Goal: Task Accomplishment & Management: Use online tool/utility

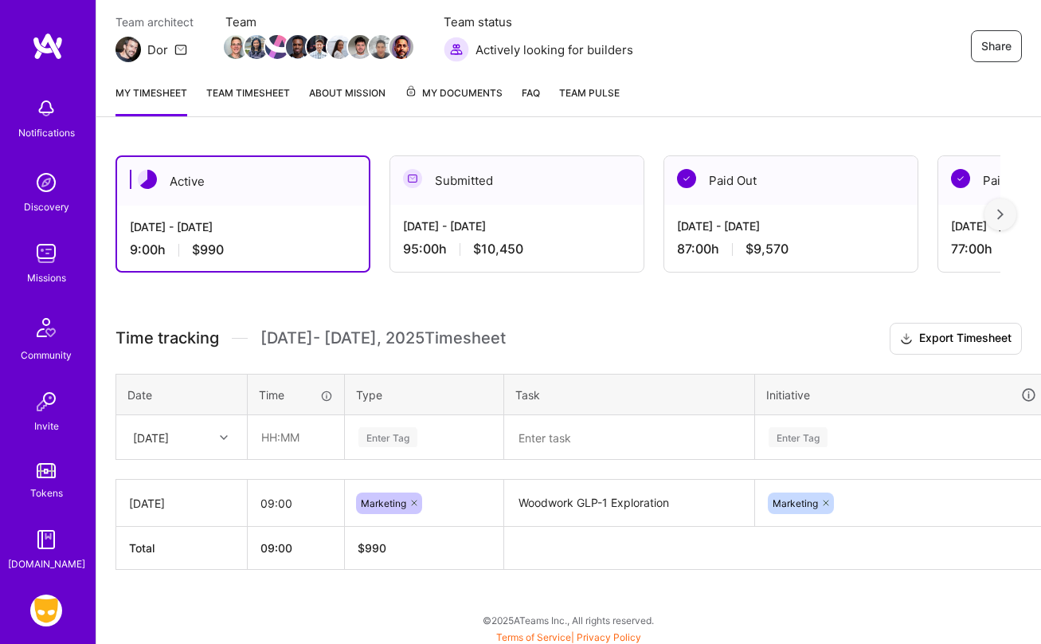
scroll to position [141, 0]
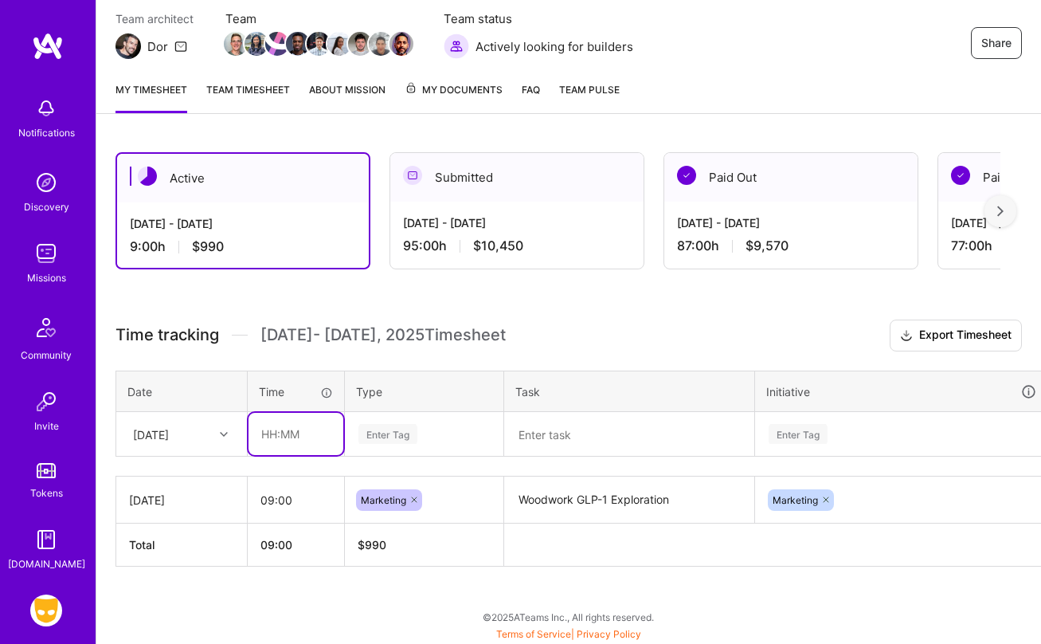
click at [271, 436] on input "text" at bounding box center [296, 434] width 95 height 42
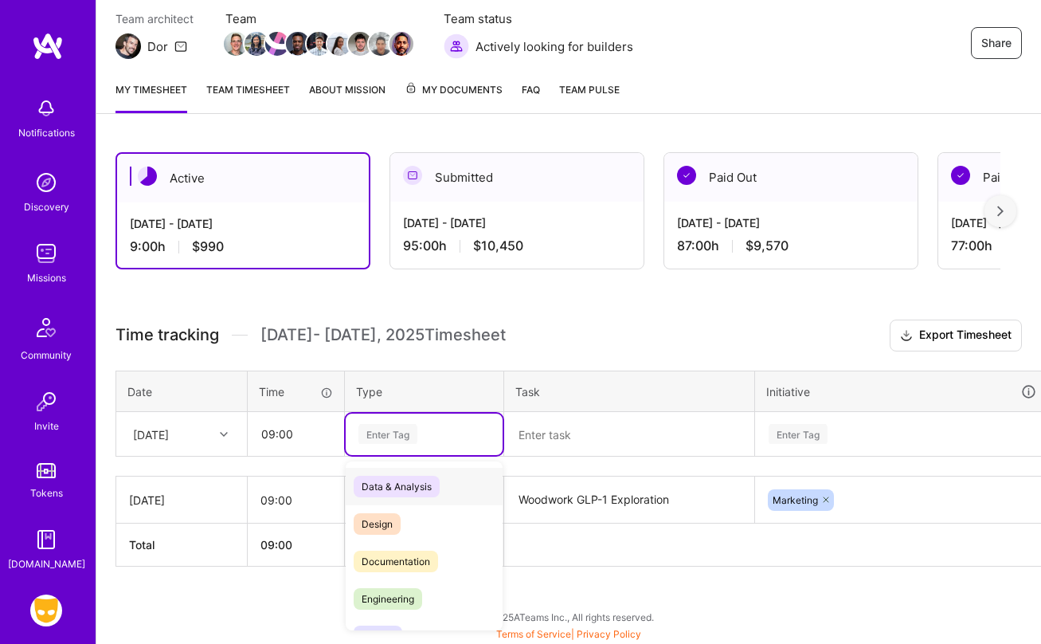
click at [368, 442] on div "Enter Tag" at bounding box center [388, 433] width 59 height 25
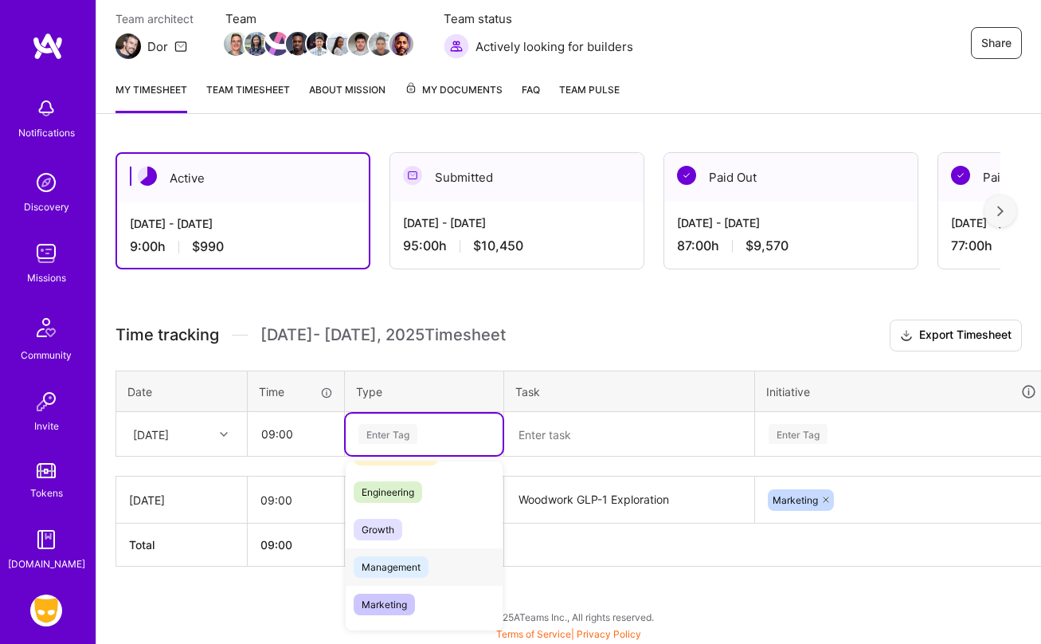
scroll to position [109, 0]
click at [394, 600] on span "Marketing" at bounding box center [384, 602] width 61 height 22
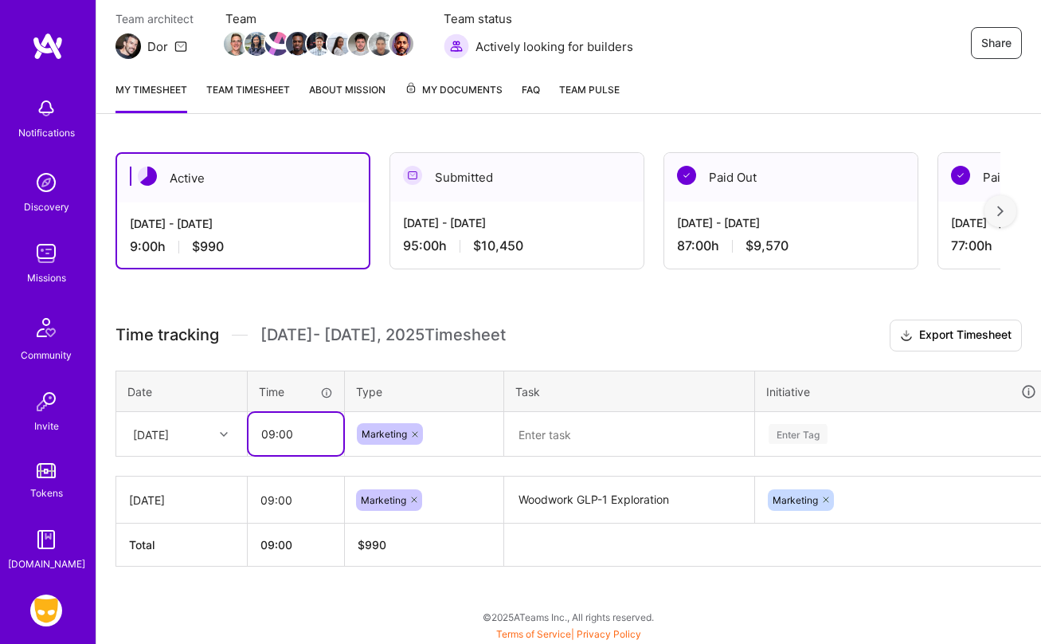
click at [306, 435] on input "09:00" at bounding box center [296, 434] width 95 height 42
type input "08:00"
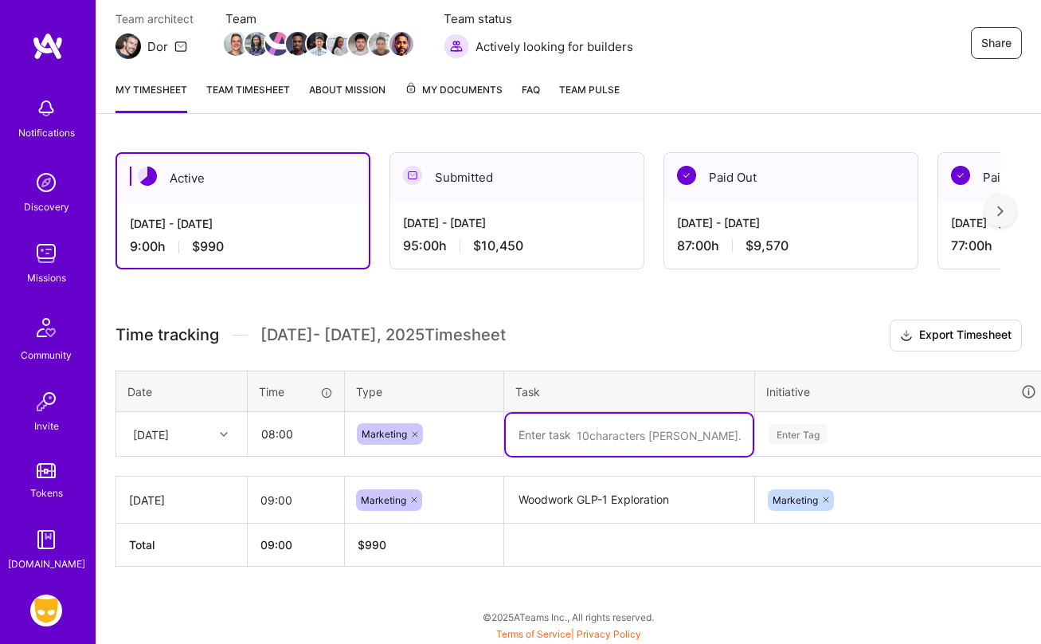
click at [538, 445] on textarea at bounding box center [629, 434] width 247 height 42
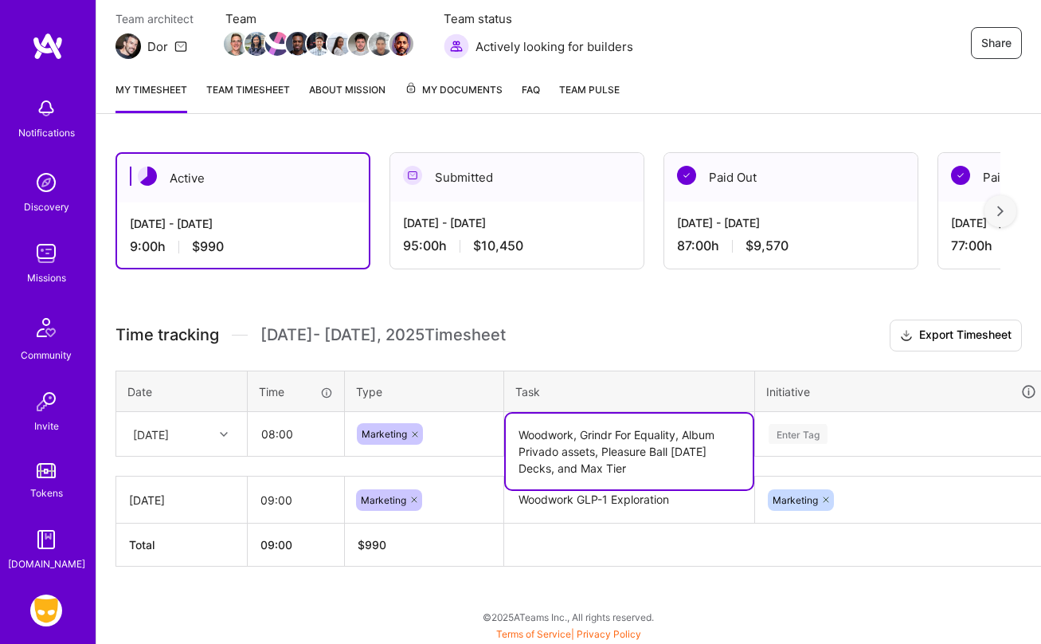
type textarea "Woodwork, Grindr For Equality, Album Privado assets, Pleasure Ball [DATE] Decks…"
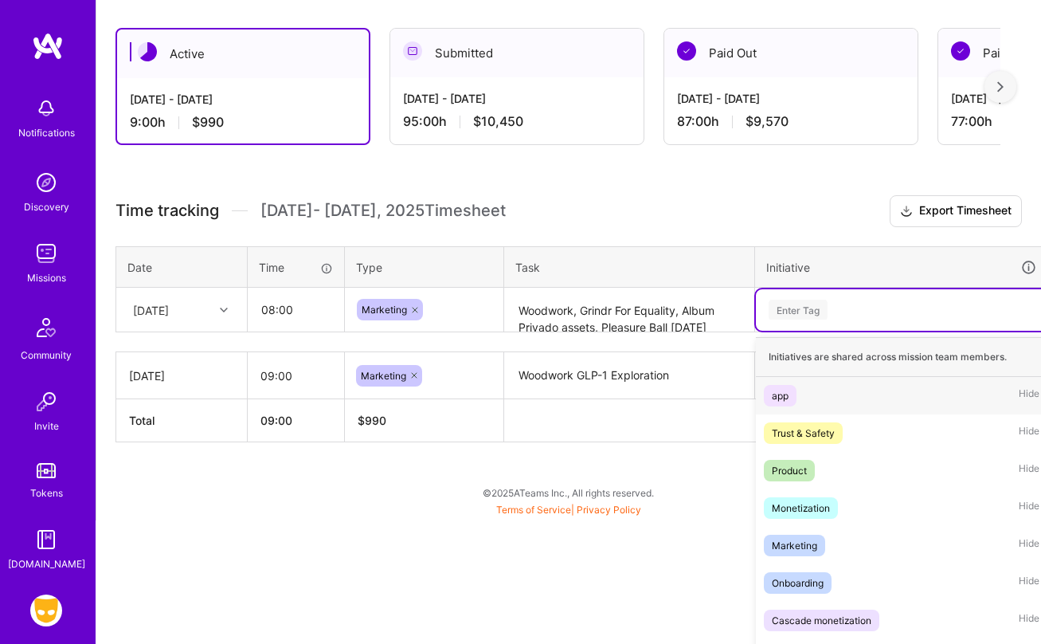
click at [822, 331] on div "option app focused, 1 of 9. 9 results available. Use Up and Down to choose opti…" at bounding box center [902, 309] width 292 height 41
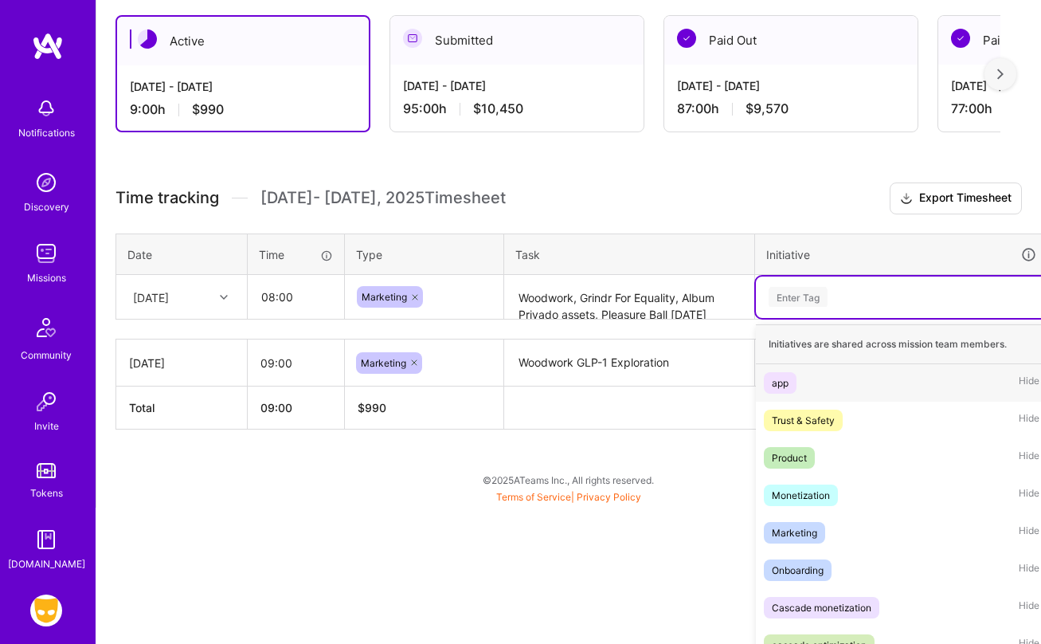
scroll to position [284, 0]
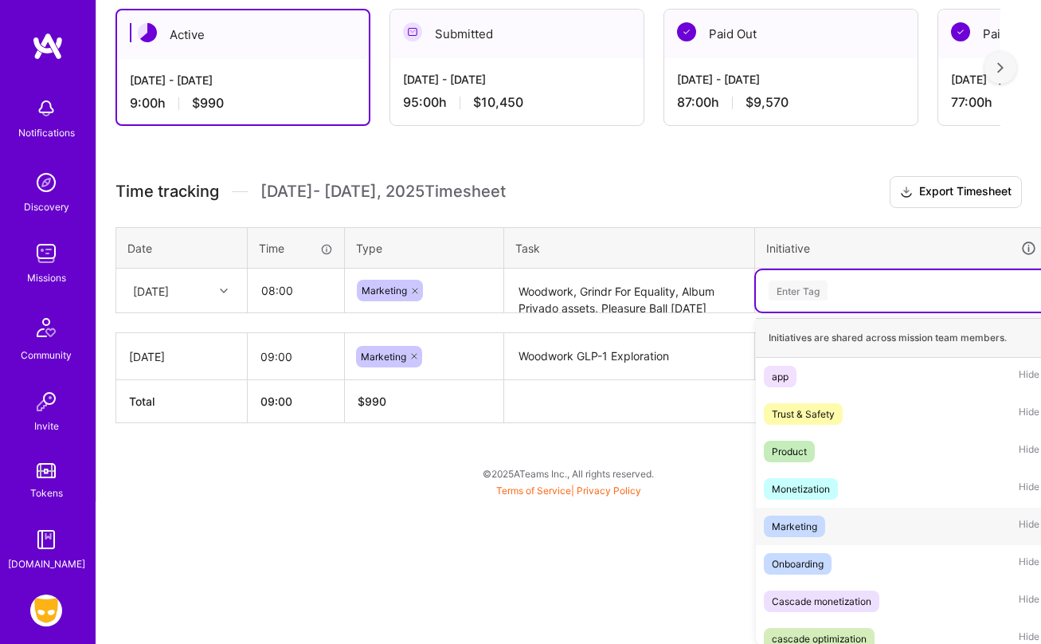
click at [807, 527] on div "Marketing" at bounding box center [794, 526] width 45 height 17
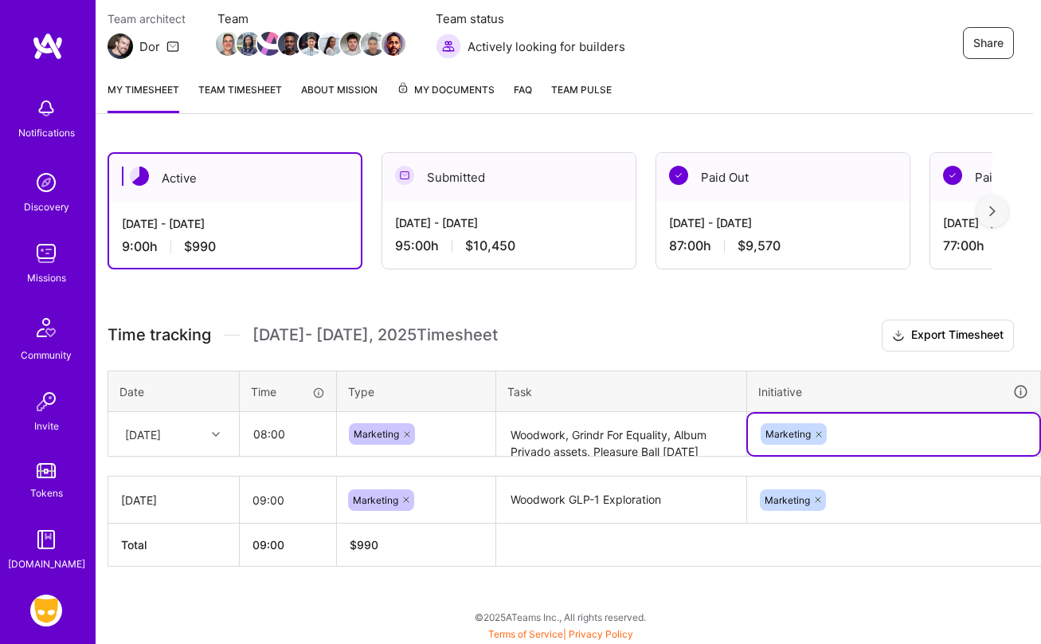
scroll to position [141, 61]
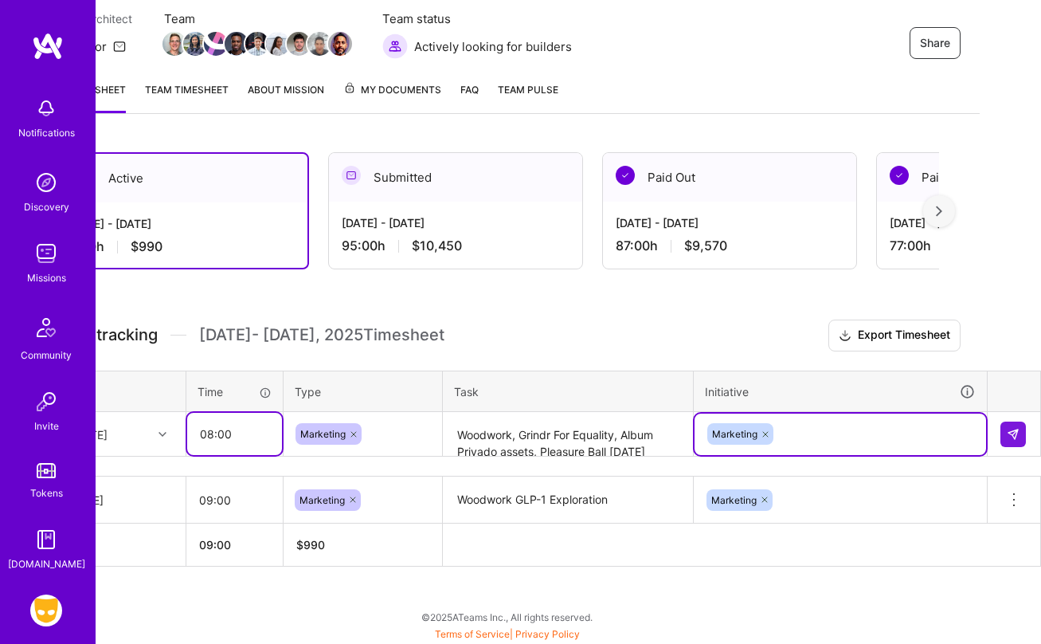
click at [218, 424] on input "08:00" at bounding box center [234, 434] width 95 height 42
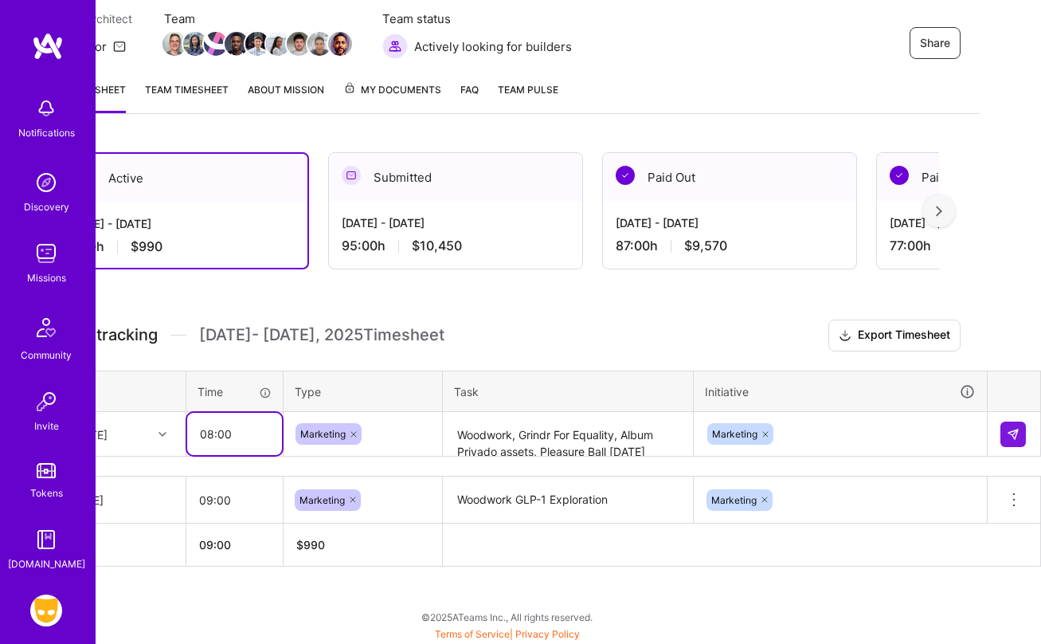
drag, startPoint x: 219, startPoint y: 428, endPoint x: 237, endPoint y: 431, distance: 17.8
click at [237, 431] on input "08:00" at bounding box center [234, 434] width 95 height 42
type input "08:30"
click at [1008, 437] on img at bounding box center [1013, 434] width 13 height 13
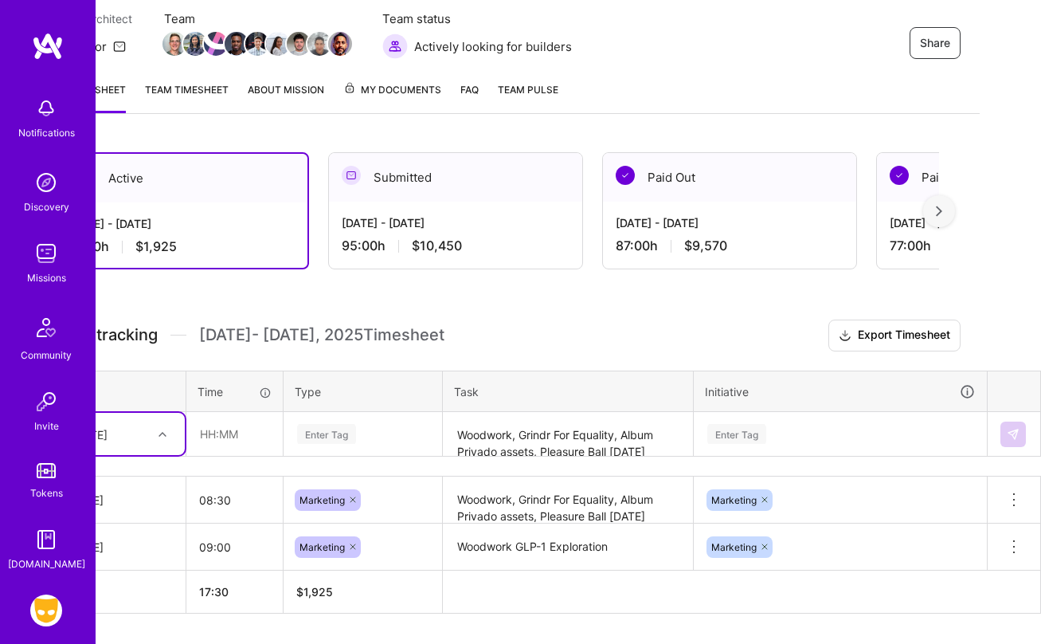
scroll to position [188, 61]
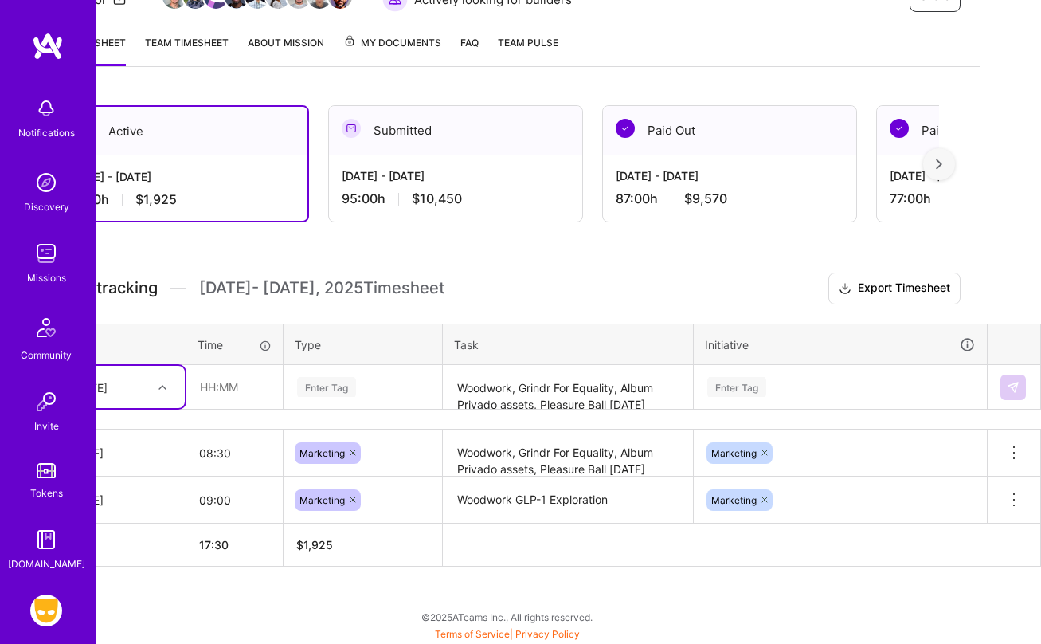
click at [253, 183] on div "[DATE] - [DATE]" at bounding box center [182, 176] width 226 height 17
click at [389, 186] on div "Sep 1 - Sep 15, 2025 95:00 h $10,450" at bounding box center [455, 187] width 253 height 65
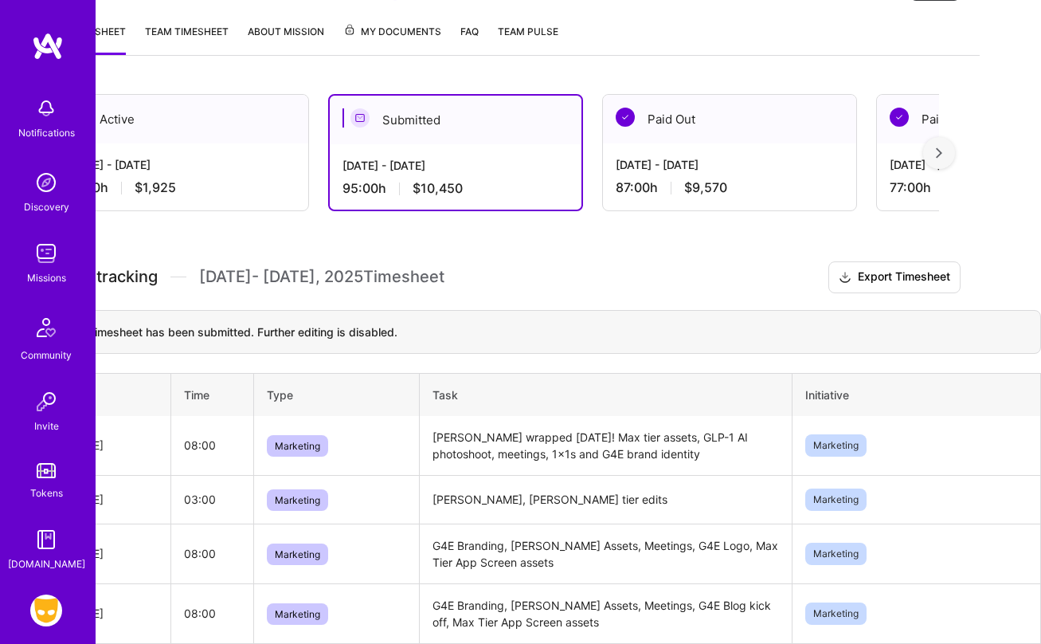
scroll to position [0, 61]
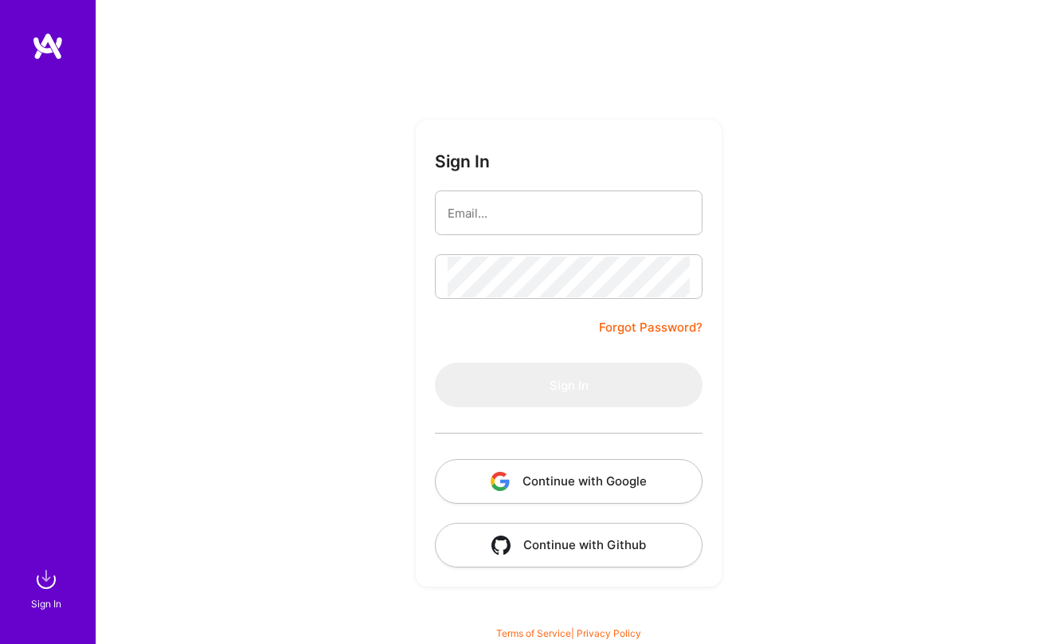
click at [596, 478] on button "Continue with Google" at bounding box center [569, 481] width 268 height 45
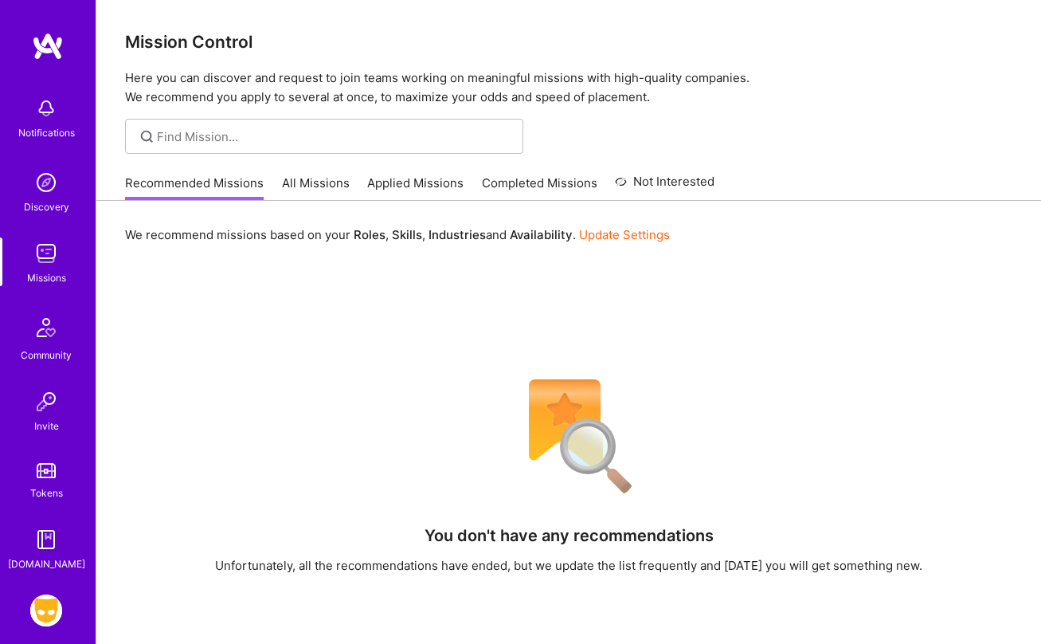
click at [42, 180] on img at bounding box center [46, 183] width 32 height 32
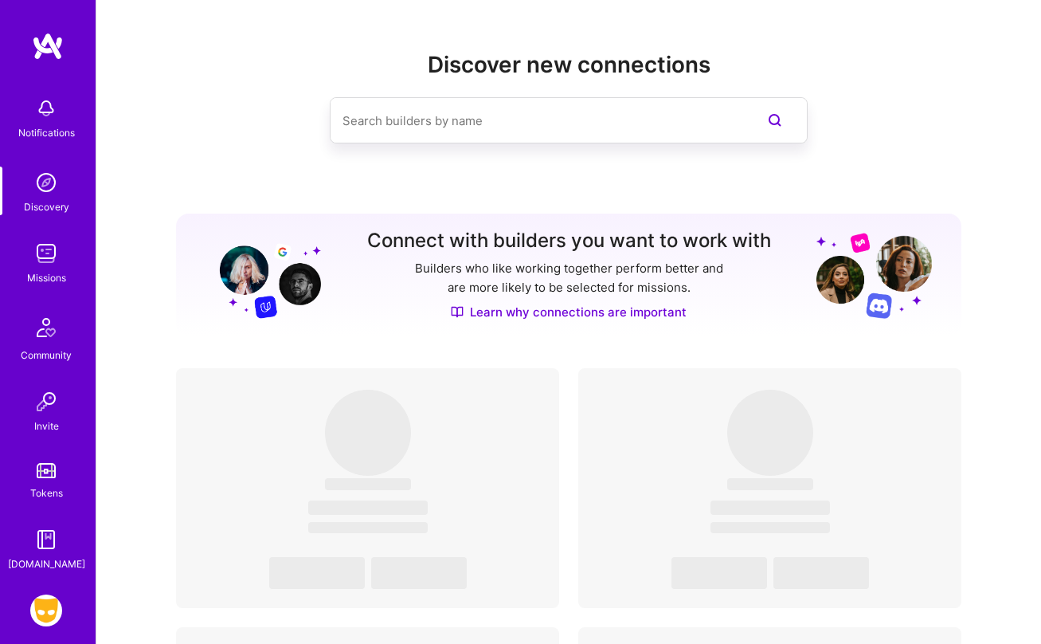
click at [52, 244] on img at bounding box center [46, 253] width 32 height 32
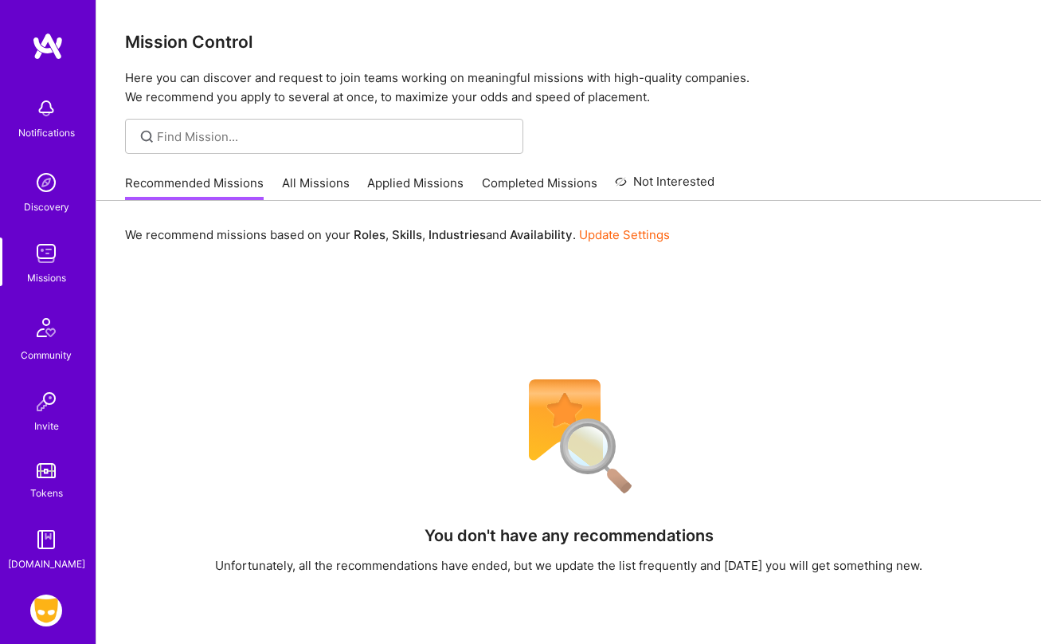
click at [52, 248] on img at bounding box center [46, 253] width 32 height 32
click at [304, 175] on link "All Missions" at bounding box center [316, 187] width 68 height 26
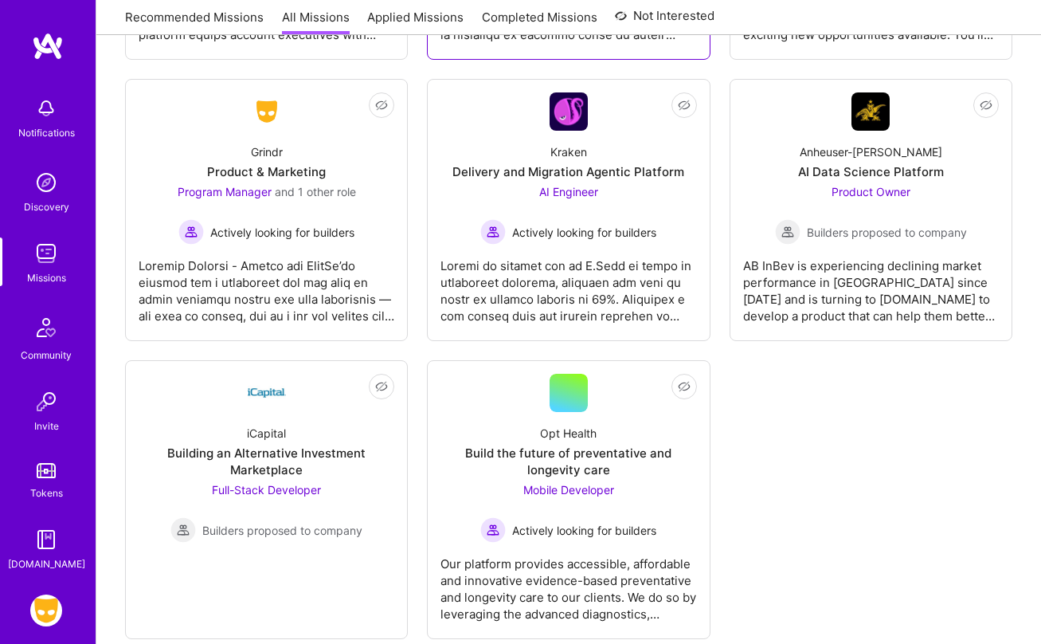
scroll to position [4010, 0]
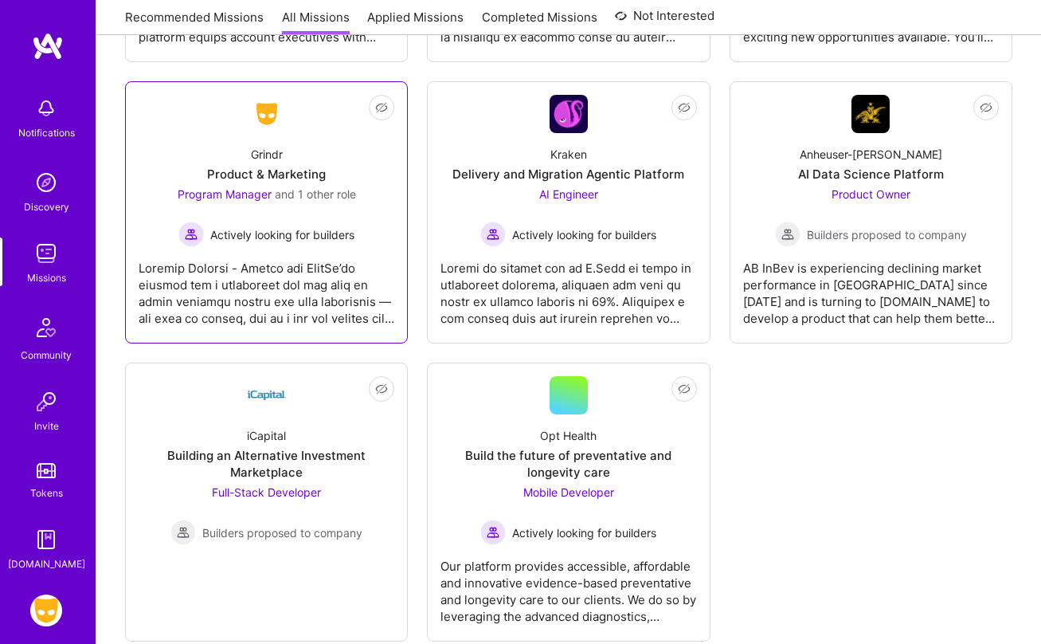
click at [340, 268] on div at bounding box center [267, 287] width 256 height 80
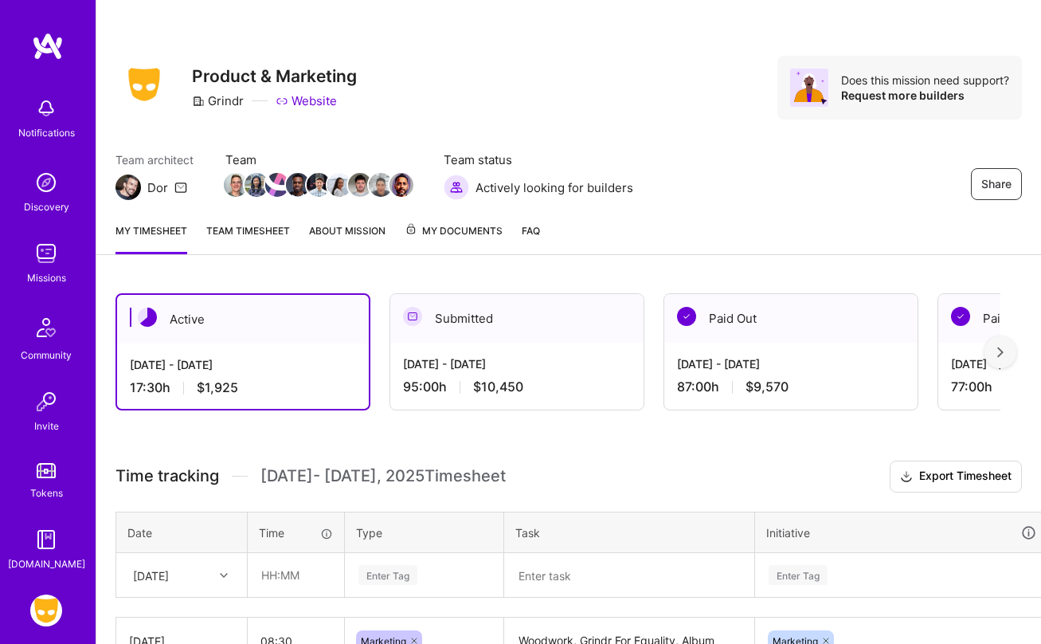
click at [326, 231] on link "About Mission" at bounding box center [347, 238] width 76 height 32
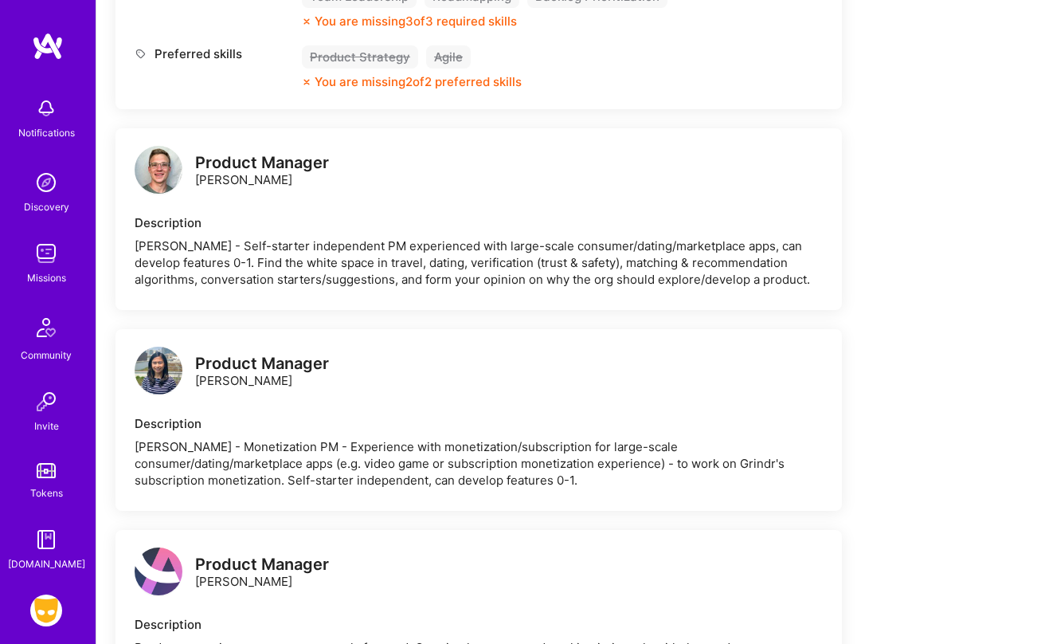
scroll to position [1466, 0]
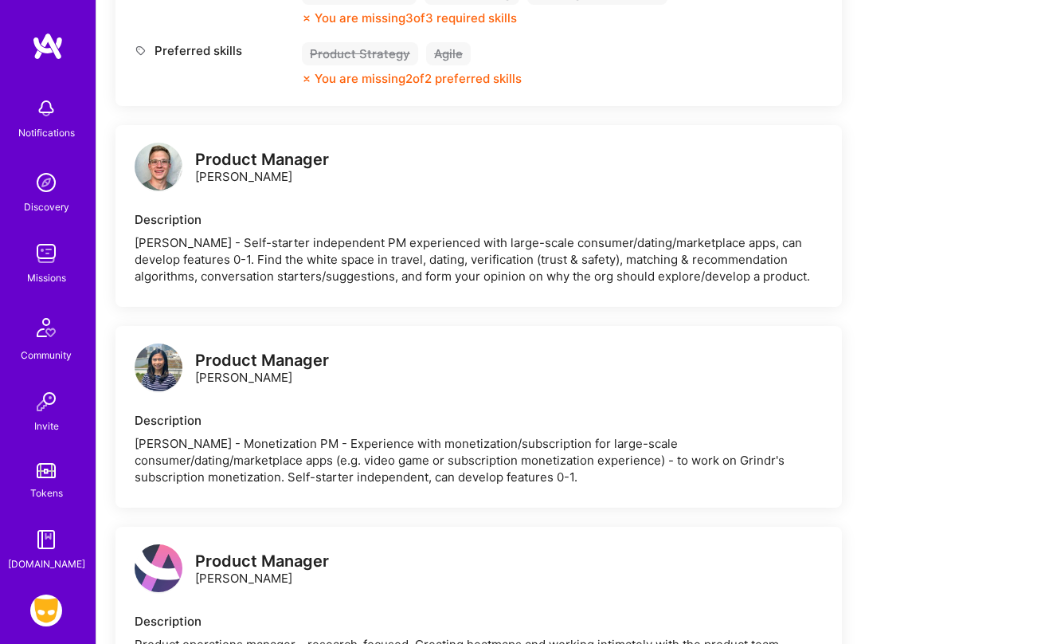
click at [52, 250] on img at bounding box center [46, 253] width 32 height 32
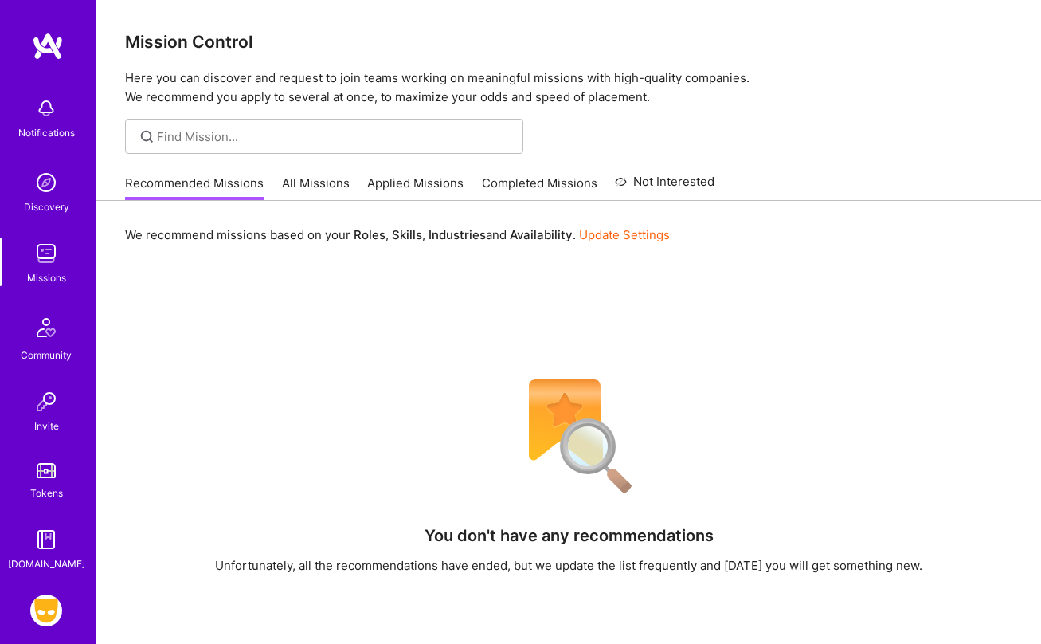
click at [53, 176] on img at bounding box center [46, 183] width 32 height 32
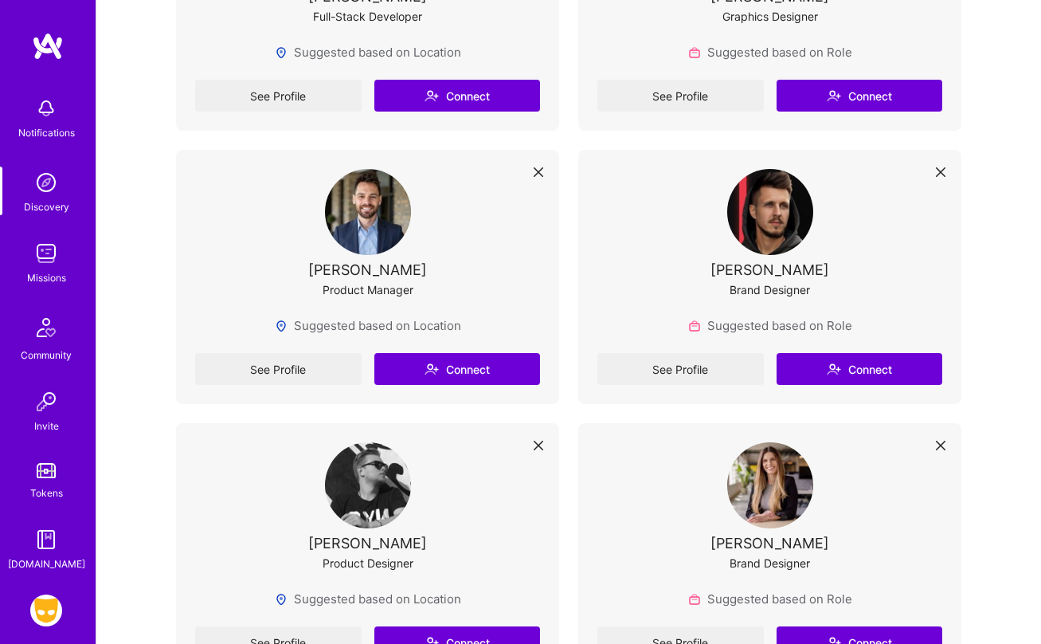
scroll to position [2436, 0]
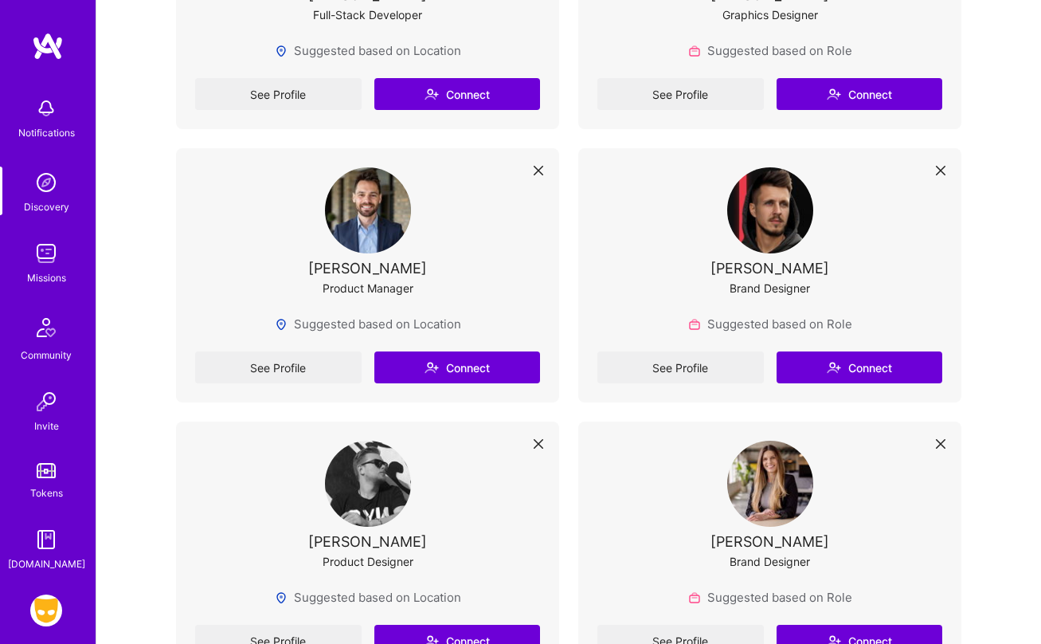
click at [53, 323] on img at bounding box center [46, 327] width 38 height 38
